Goal: Transaction & Acquisition: Purchase product/service

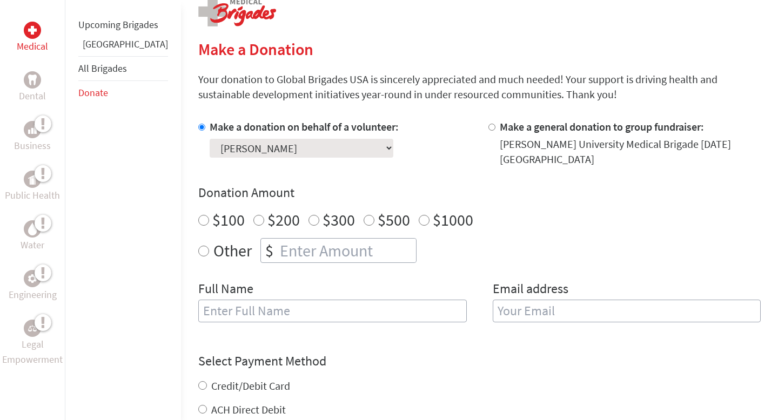
scroll to position [240, 0]
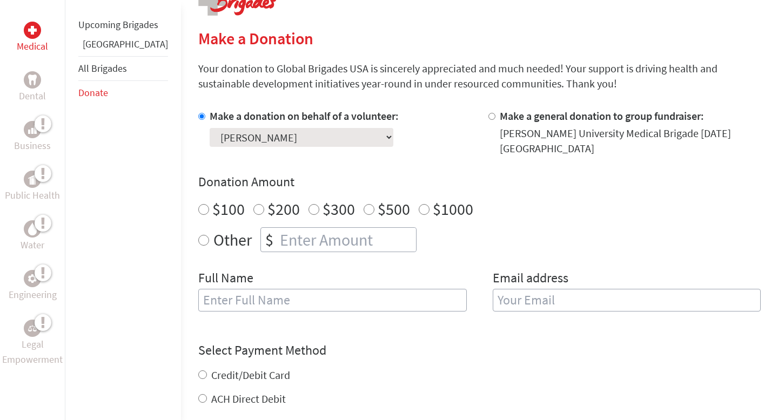
radio input "true"
click at [348, 229] on input "number" at bounding box center [347, 240] width 138 height 24
click at [198, 204] on input "$100" at bounding box center [203, 209] width 11 height 11
radio input "true"
click at [200, 295] on input "text" at bounding box center [332, 300] width 268 height 23
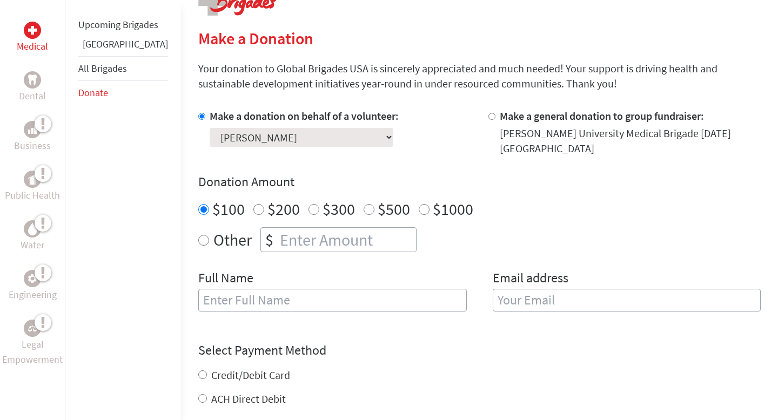
type input "[PERSON_NAME]"
click at [523, 295] on input "email" at bounding box center [626, 300] width 268 height 23
type input "[EMAIL_ADDRESS][DOMAIN_NAME]"
click at [242, 368] on div "Credit/Debit Card ACH Direct Debit" at bounding box center [479, 387] width 562 height 39
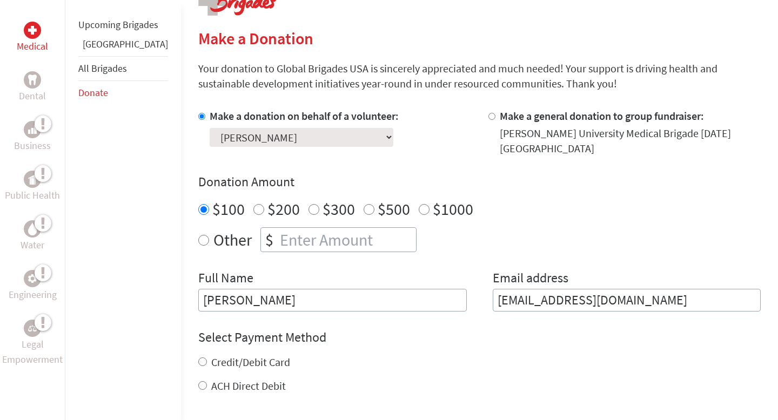
click at [233, 355] on label "Credit/Debit Card" at bounding box center [250, 361] width 79 height 13
click at [207, 357] on input "Credit/Debit Card" at bounding box center [202, 361] width 9 height 9
radio input "true"
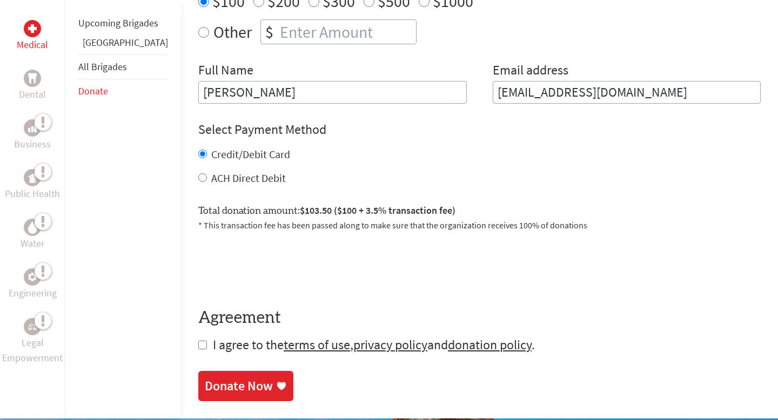
scroll to position [457, 0]
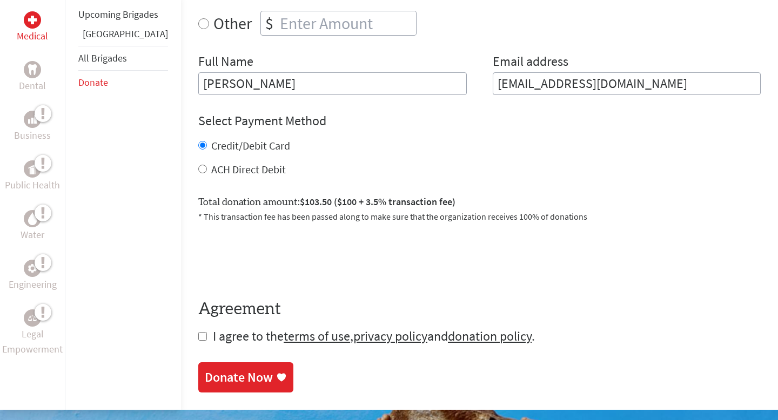
click at [213, 328] on span "I agree to the terms of use , privacy policy and donation policy ." at bounding box center [374, 336] width 322 height 17
click at [198, 332] on input "checkbox" at bounding box center [202, 336] width 9 height 9
checkbox input "true"
click at [198, 362] on div "Donate Now" at bounding box center [479, 377] width 562 height 30
click at [205, 373] on div "Donate Now" at bounding box center [239, 378] width 68 height 17
